Goal: Task Accomplishment & Management: Manage account settings

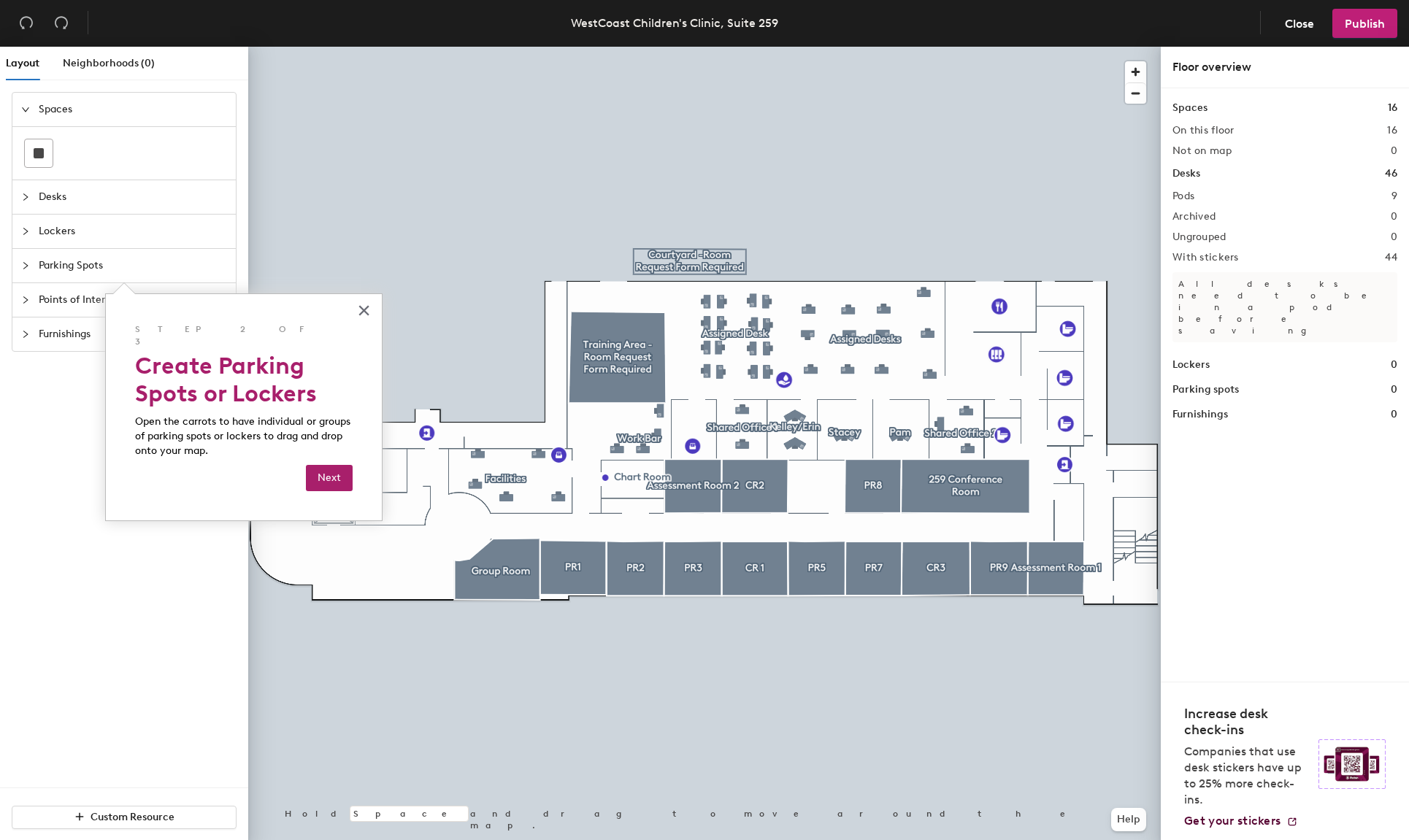
click at [807, 47] on div at bounding box center [704, 47] width 913 height 0
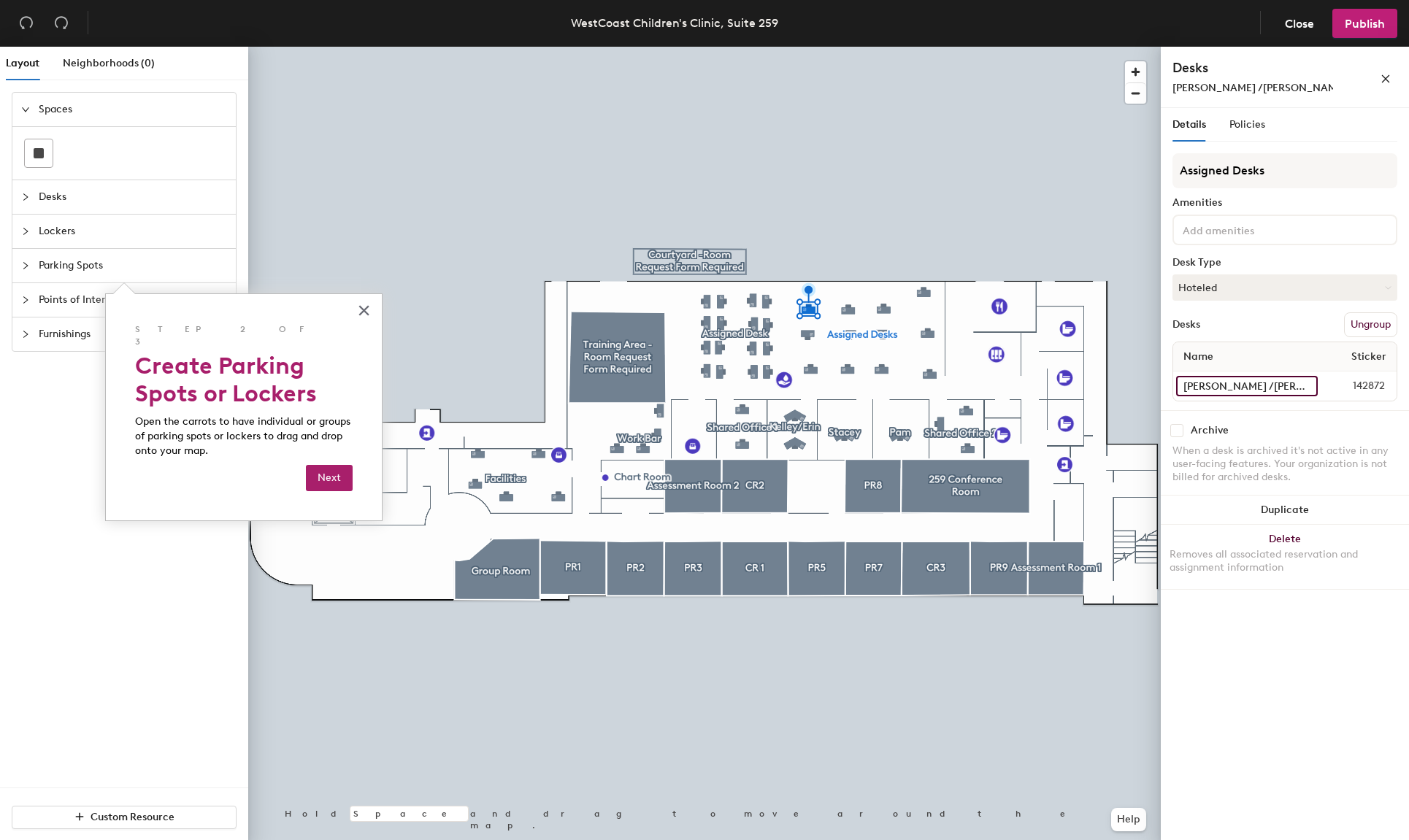
click at [1306, 388] on input "[PERSON_NAME] /[PERSON_NAME] [PERSON_NAME]" at bounding box center [1247, 386] width 142 height 20
click at [1224, 382] on input "[PERSON_NAME] /[PERSON_NAME] [PERSON_NAME]" at bounding box center [1247, 386] width 142 height 20
type input "[PERSON_NAME] [PERSON_NAME]"
click at [1383, 286] on icon at bounding box center [1386, 287] width 7 height 7
click at [1227, 374] on div "Hoteled" at bounding box center [1246, 377] width 146 height 22
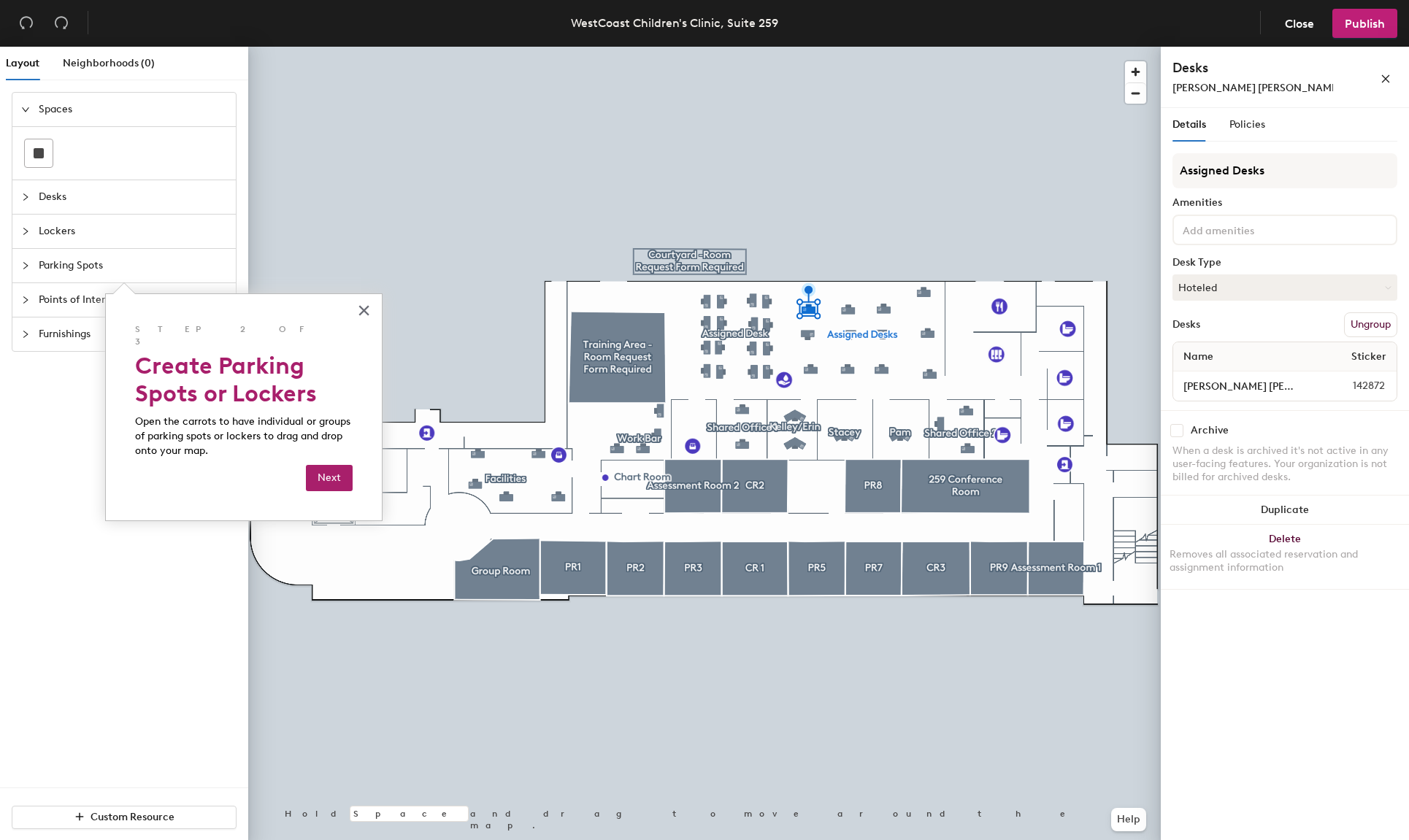
click at [1263, 626] on div "Details Policies Assigned Desks Amenities Desk Type Hoteled Desks Ungroup Name …" at bounding box center [1284, 477] width 248 height 738
click at [850, 47] on div at bounding box center [704, 47] width 913 height 0
click at [845, 47] on div at bounding box center [704, 47] width 913 height 0
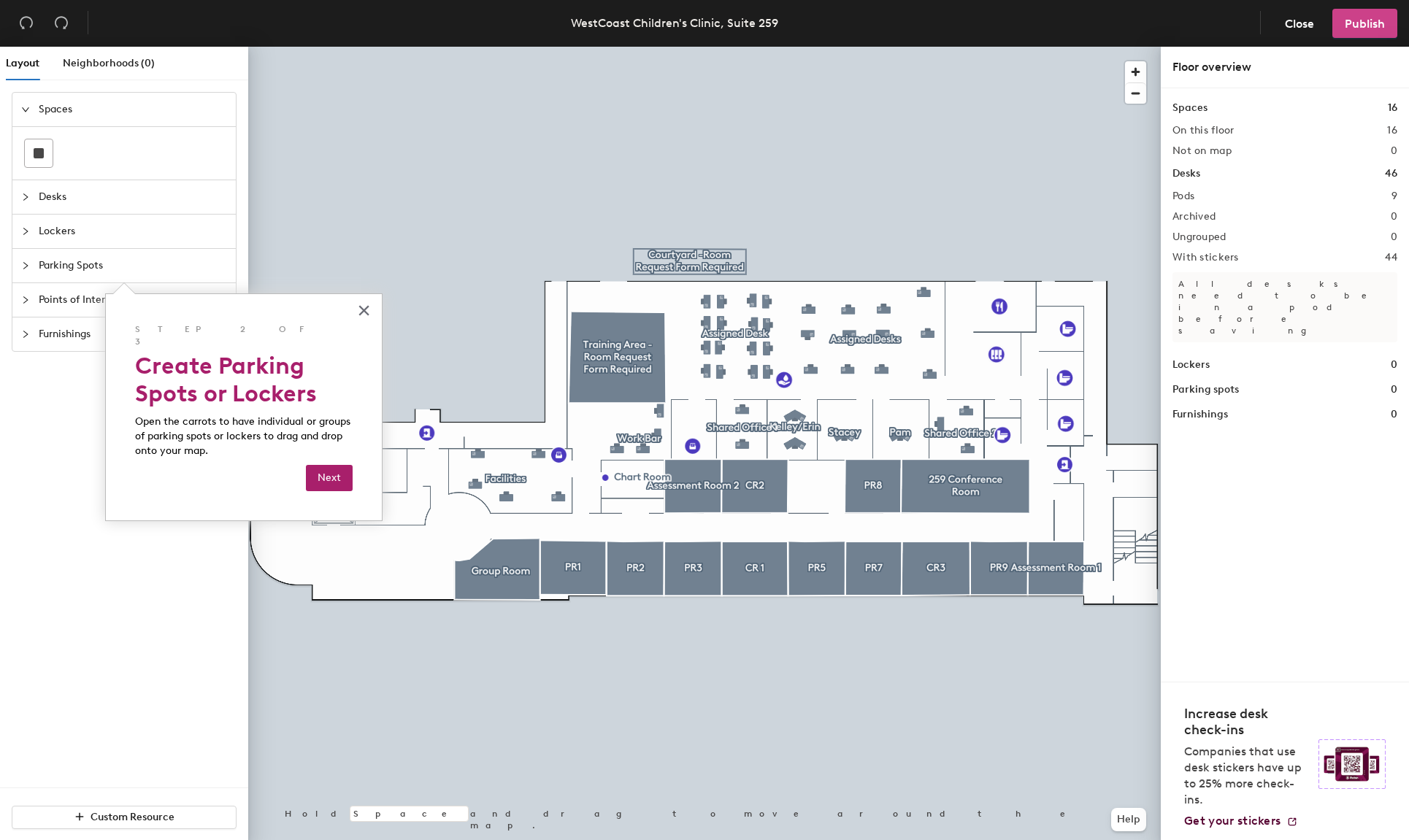
click at [1358, 20] on span "Publish" at bounding box center [1364, 23] width 40 height 14
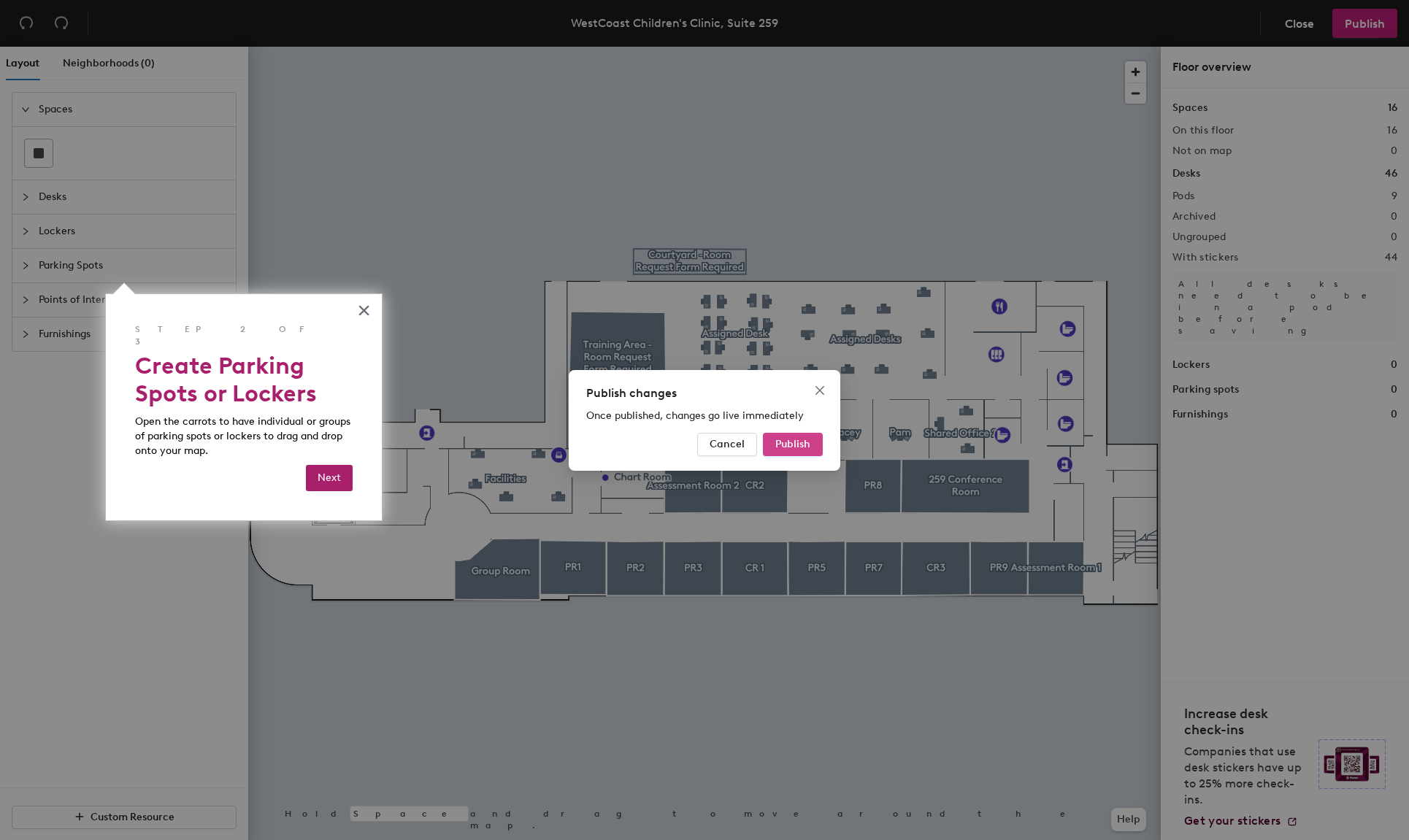
click at [792, 447] on span "Publish" at bounding box center [793, 444] width 35 height 12
